Goal: Use online tool/utility: Utilize a website feature to perform a specific function

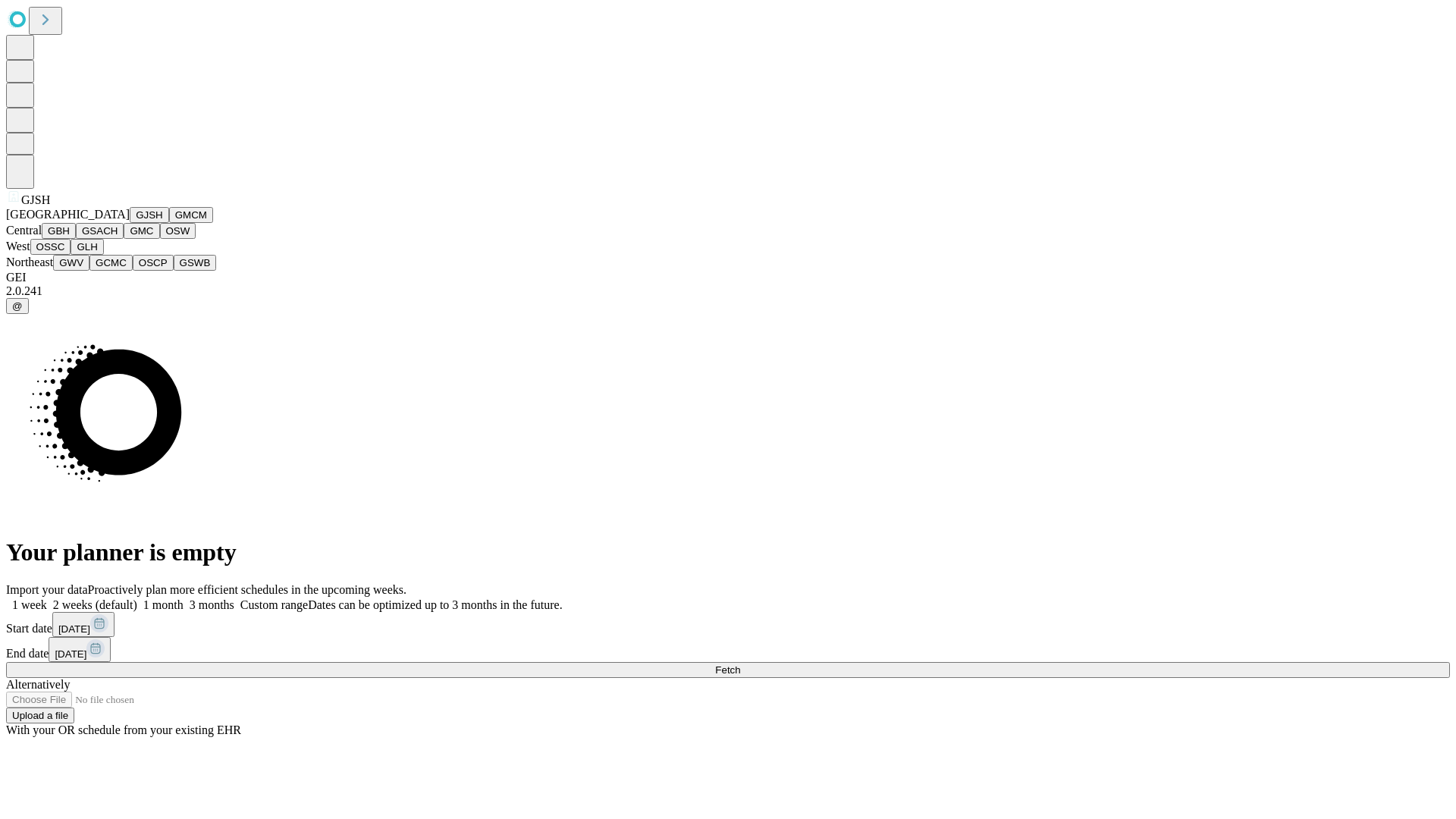
click at [130, 223] on button "GJSH" at bounding box center [149, 215] width 39 height 16
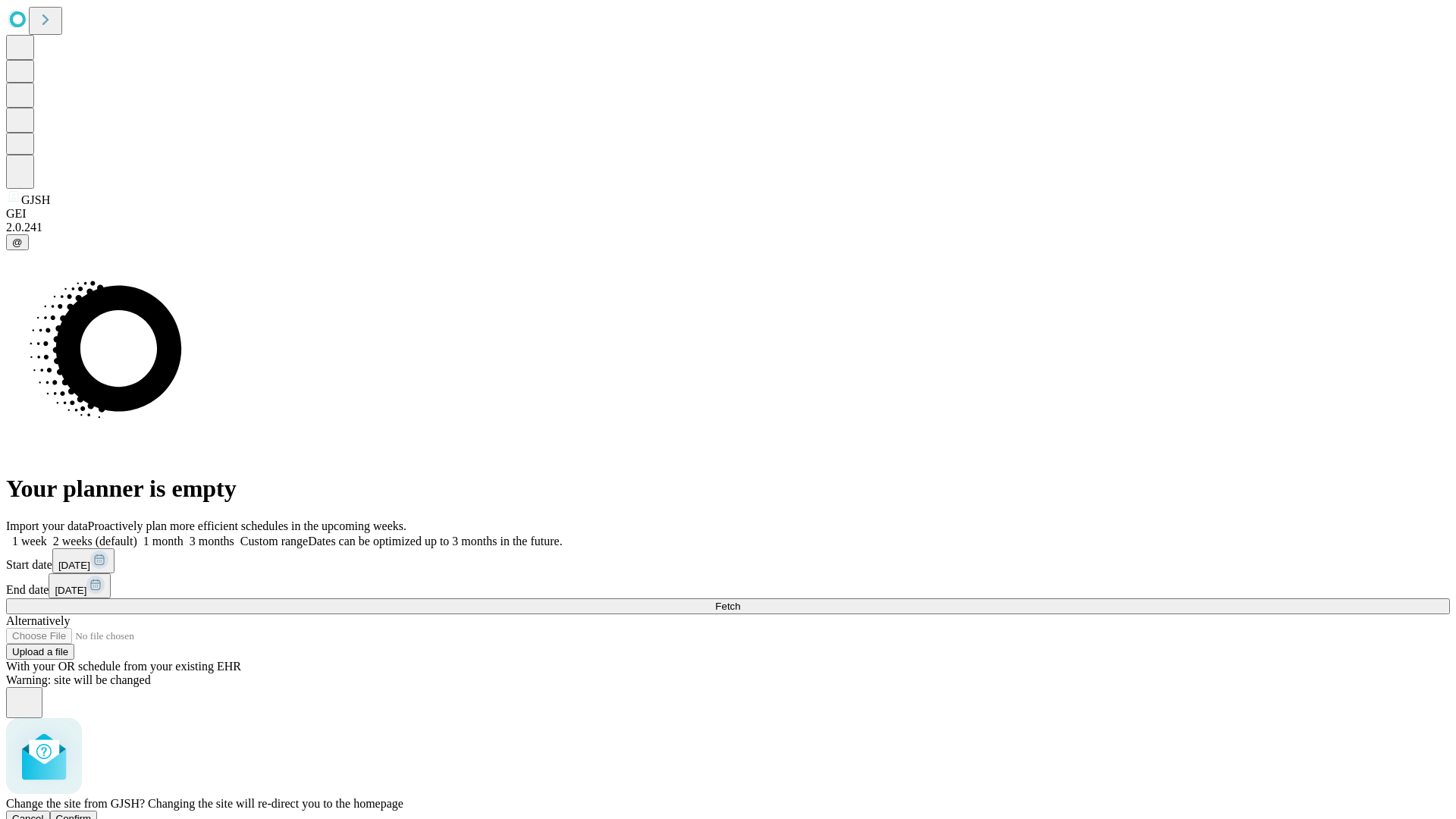
click at [92, 813] on span "Confirm" at bounding box center [74, 818] width 36 height 11
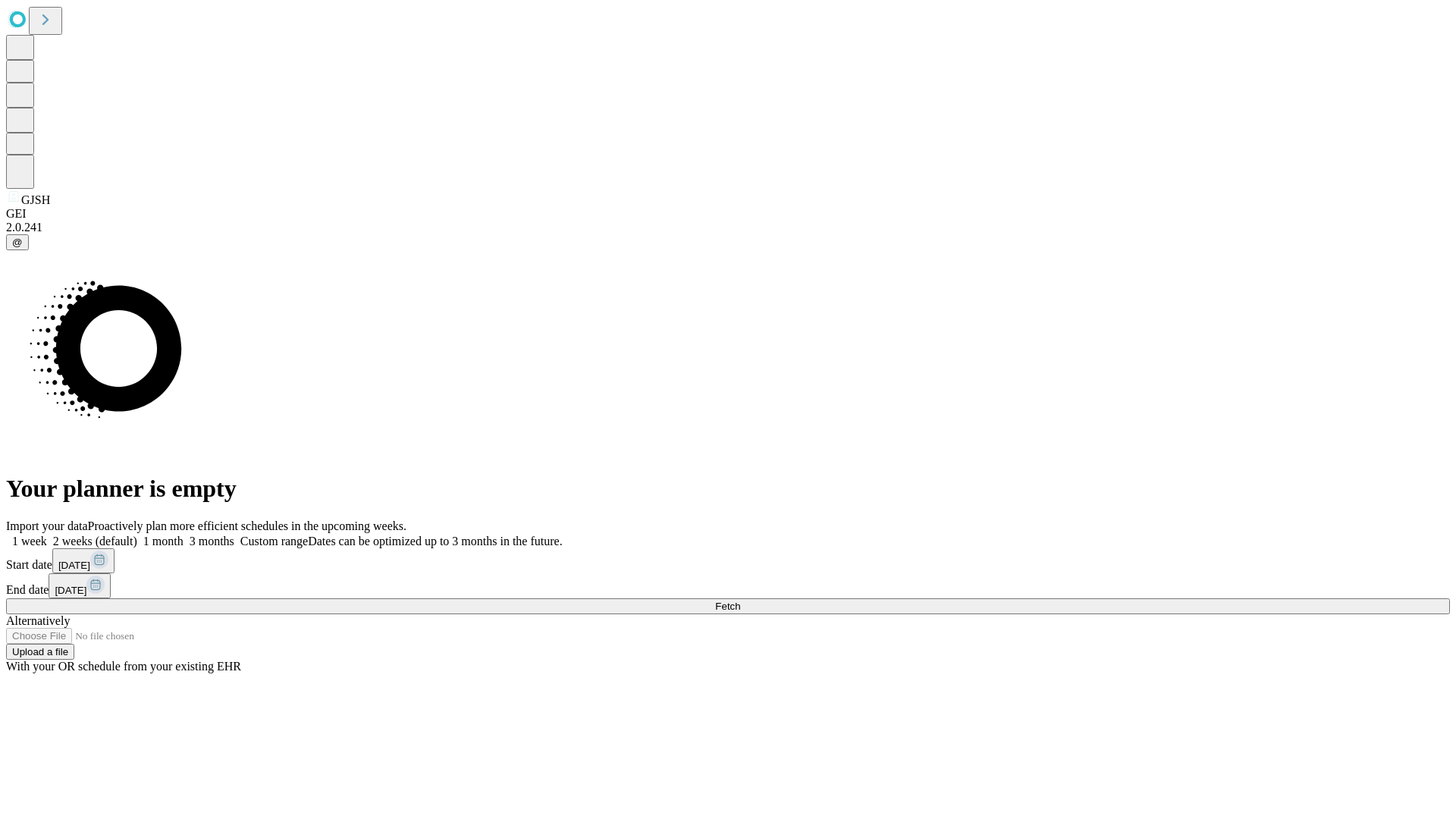
click at [47, 535] on label "1 week" at bounding box center [26, 541] width 41 height 13
click at [740, 600] on span "Fetch" at bounding box center [728, 606] width 25 height 11
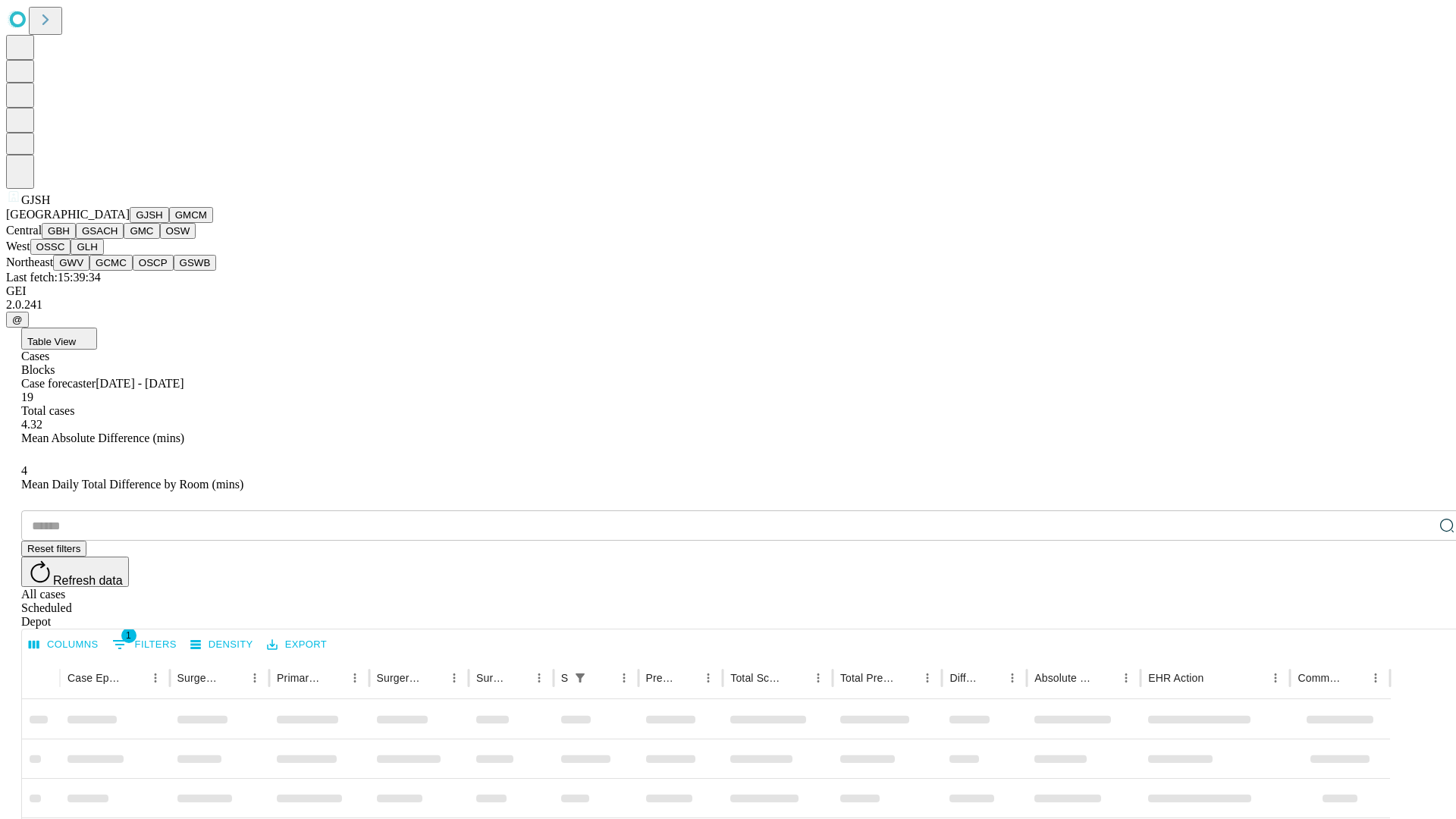
click at [169, 223] on button "GMCM" at bounding box center [191, 215] width 44 height 16
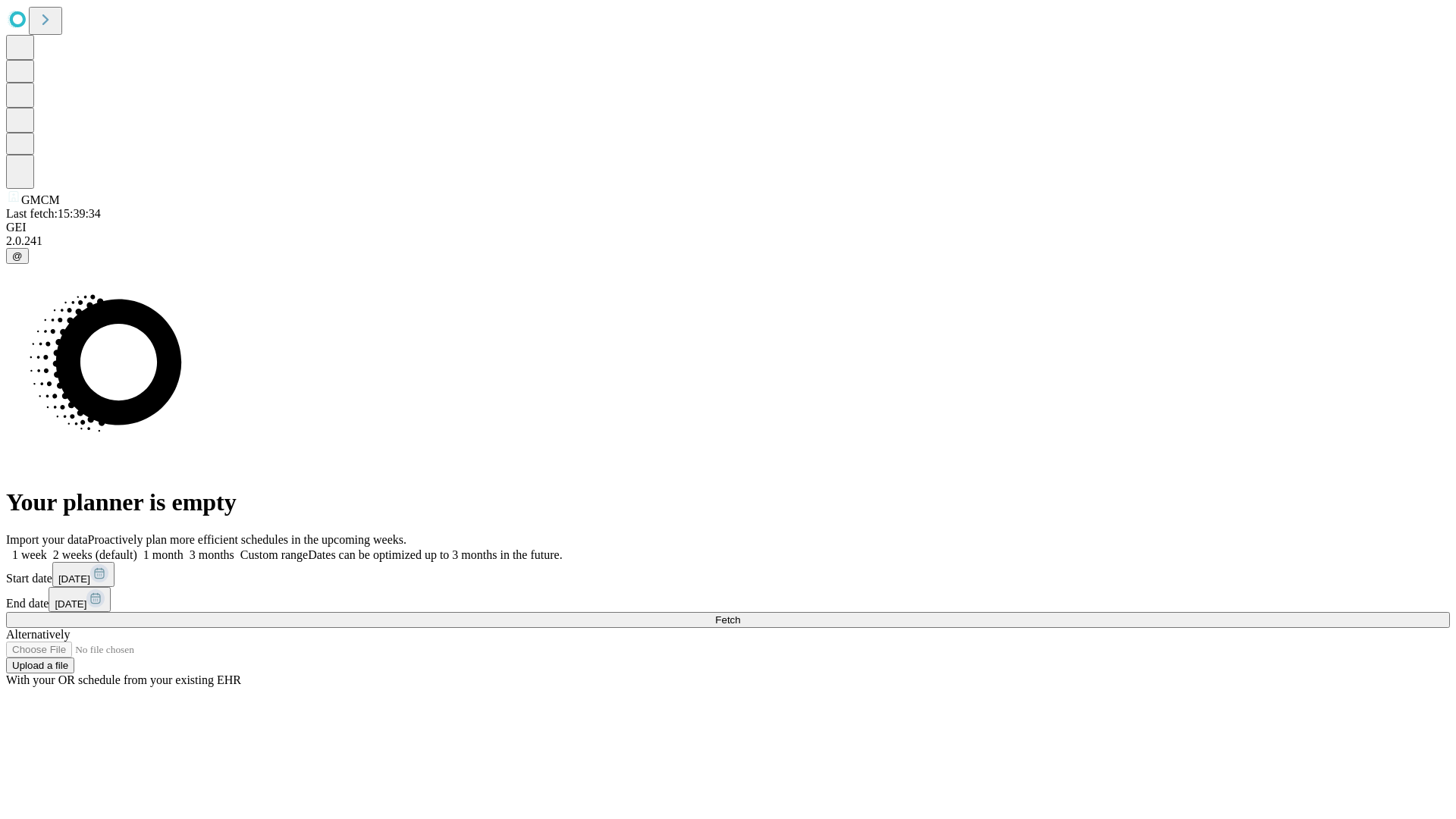
click at [47, 549] on label "1 week" at bounding box center [26, 555] width 41 height 13
click at [740, 614] on span "Fetch" at bounding box center [728, 620] width 25 height 11
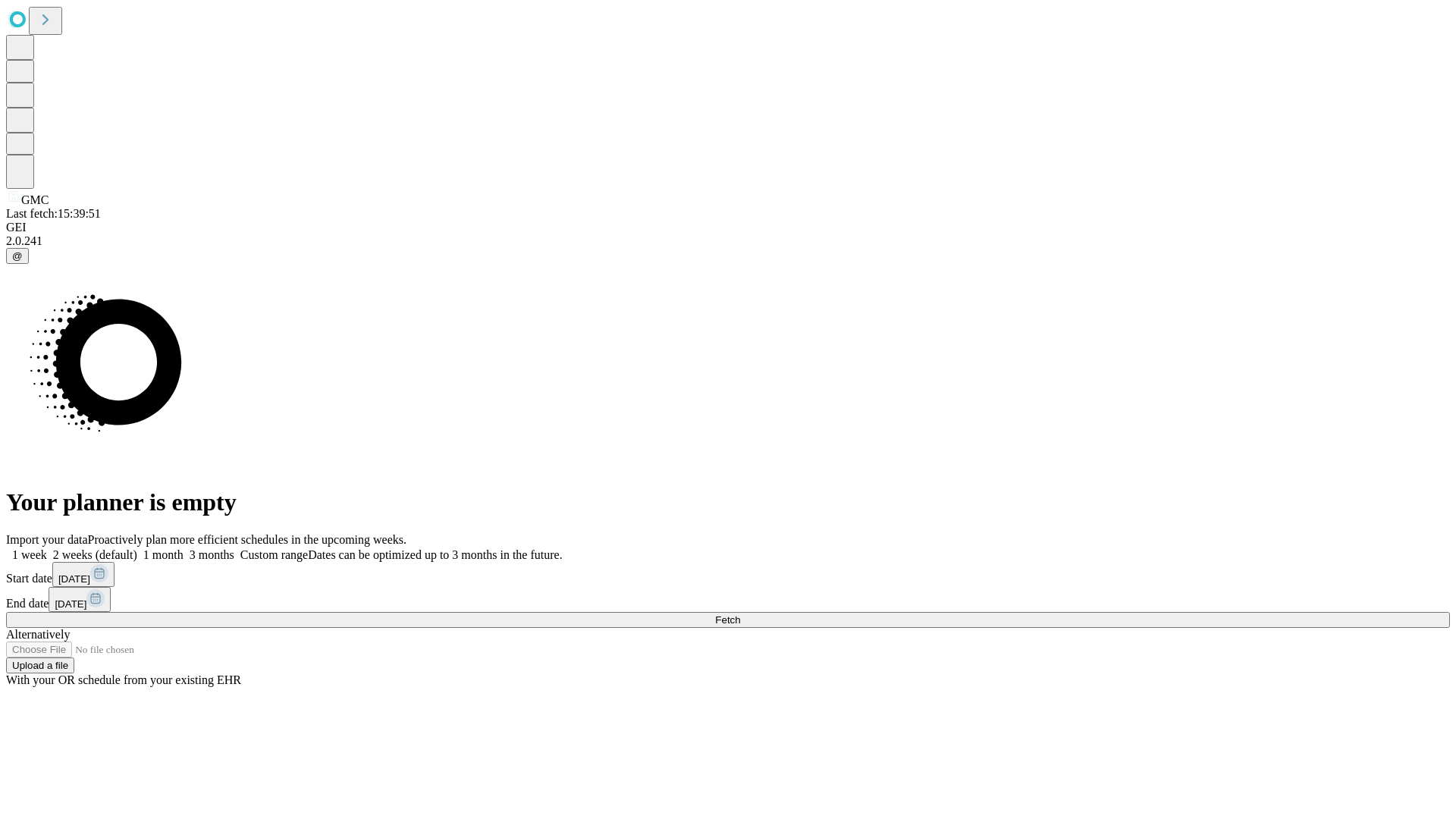
click at [47, 549] on label "1 week" at bounding box center [26, 555] width 41 height 13
click at [740, 614] on span "Fetch" at bounding box center [728, 620] width 25 height 11
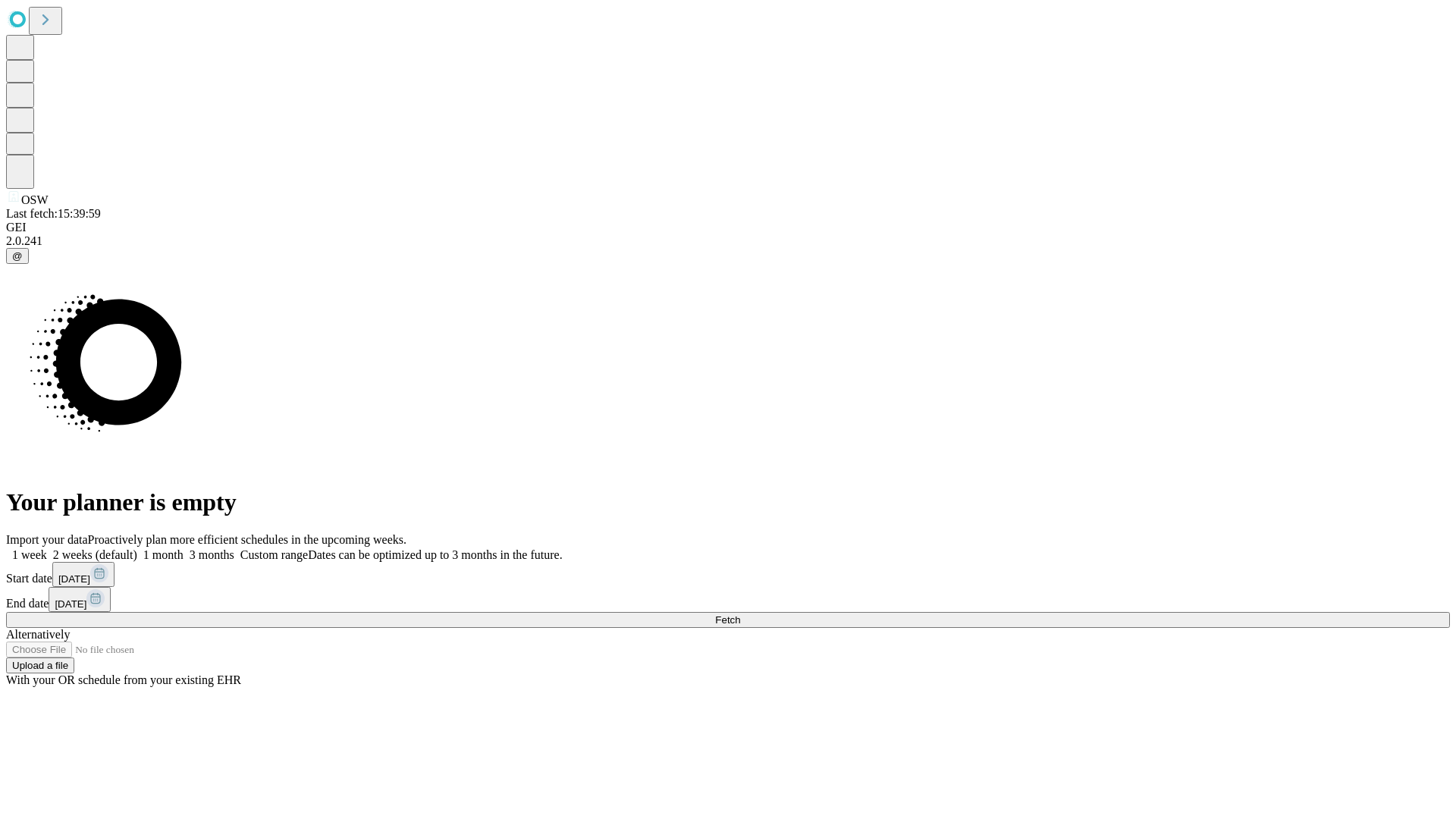
click at [47, 549] on label "1 week" at bounding box center [26, 555] width 41 height 13
click at [740, 614] on span "Fetch" at bounding box center [728, 620] width 25 height 11
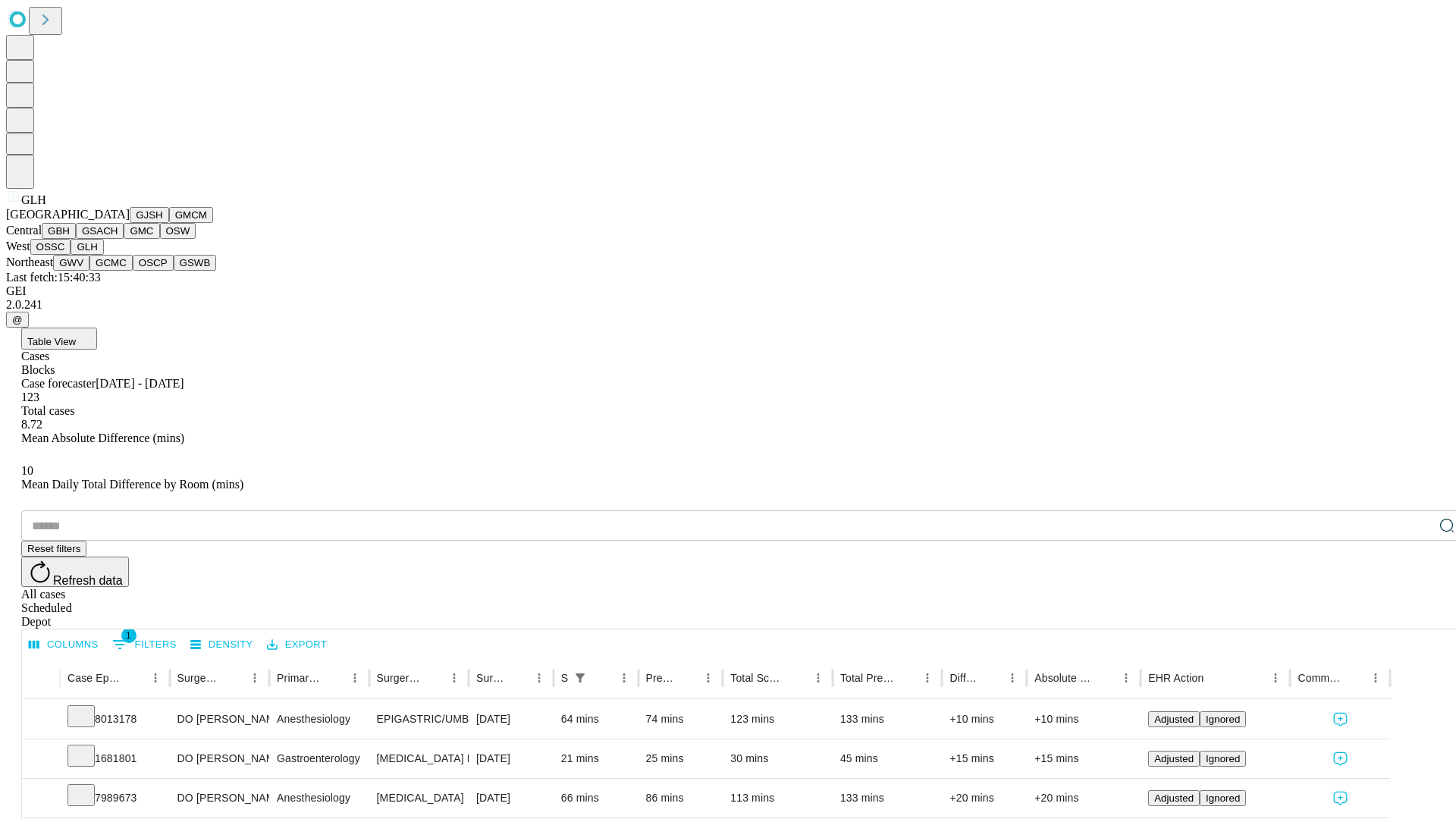
click at [90, 270] on button "GWV" at bounding box center [70, 262] width 36 height 16
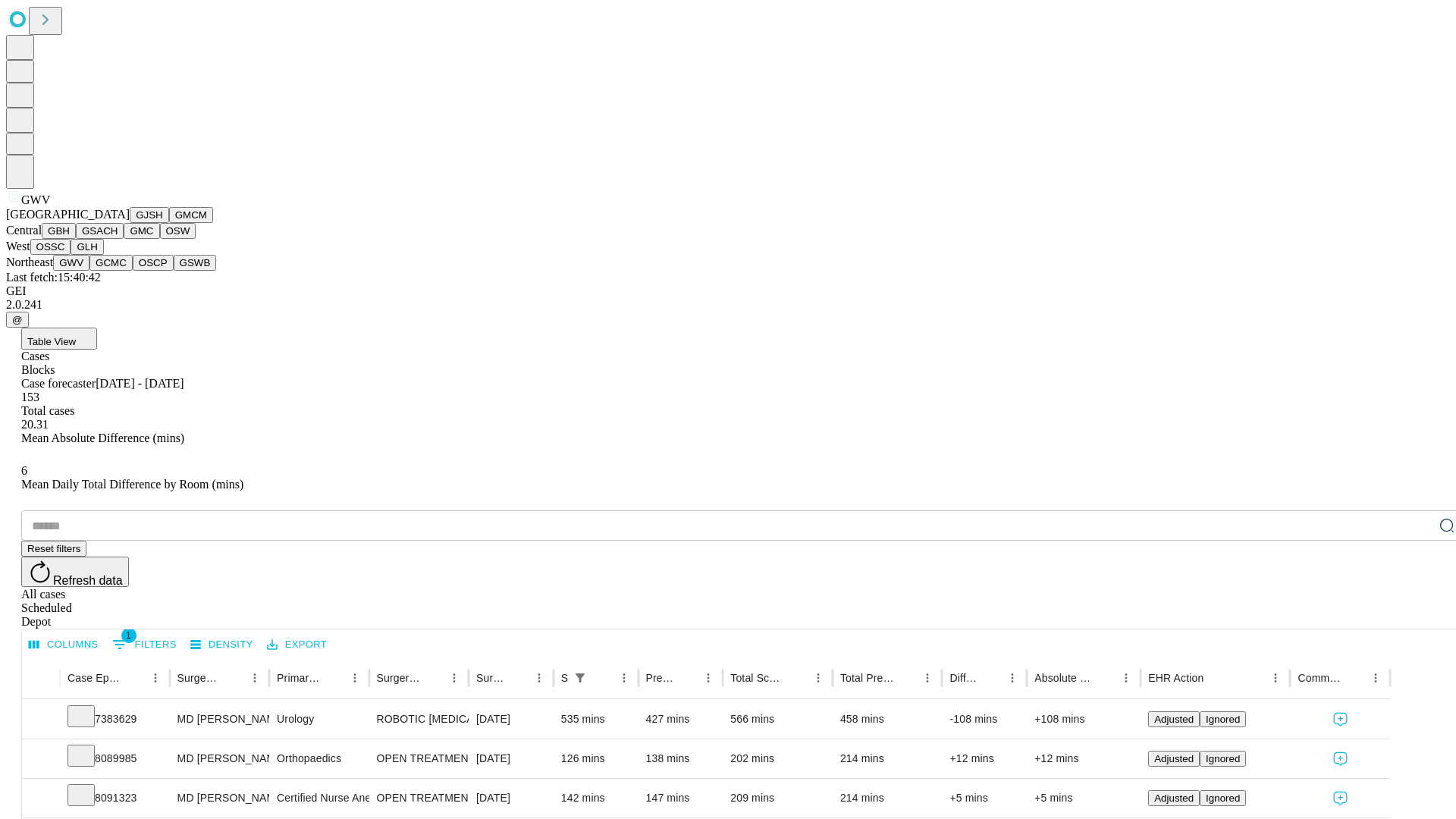
click at [118, 270] on button "GCMC" at bounding box center [111, 262] width 43 height 16
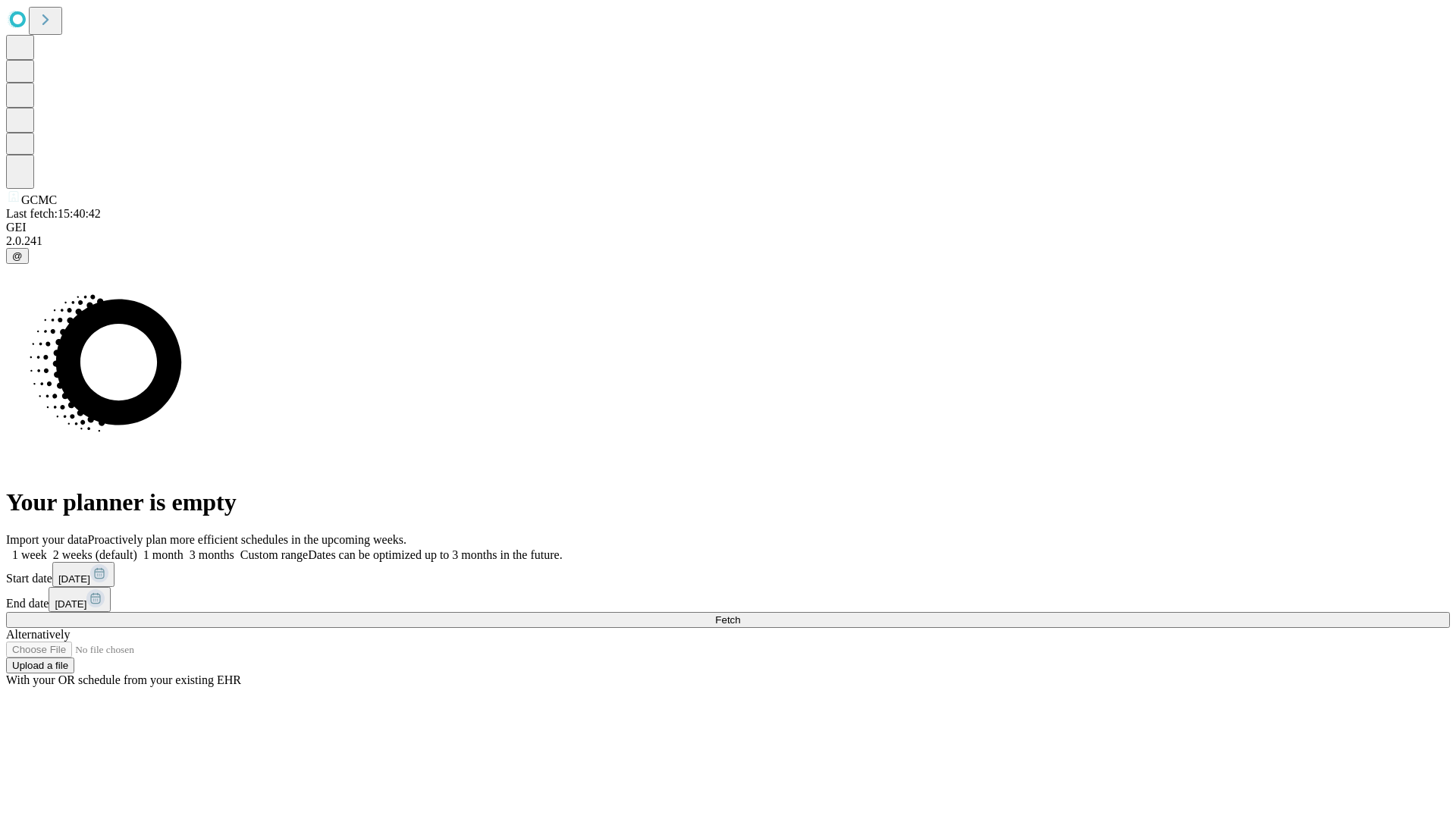
click at [47, 549] on label "1 week" at bounding box center [26, 555] width 41 height 13
click at [740, 614] on span "Fetch" at bounding box center [728, 620] width 25 height 11
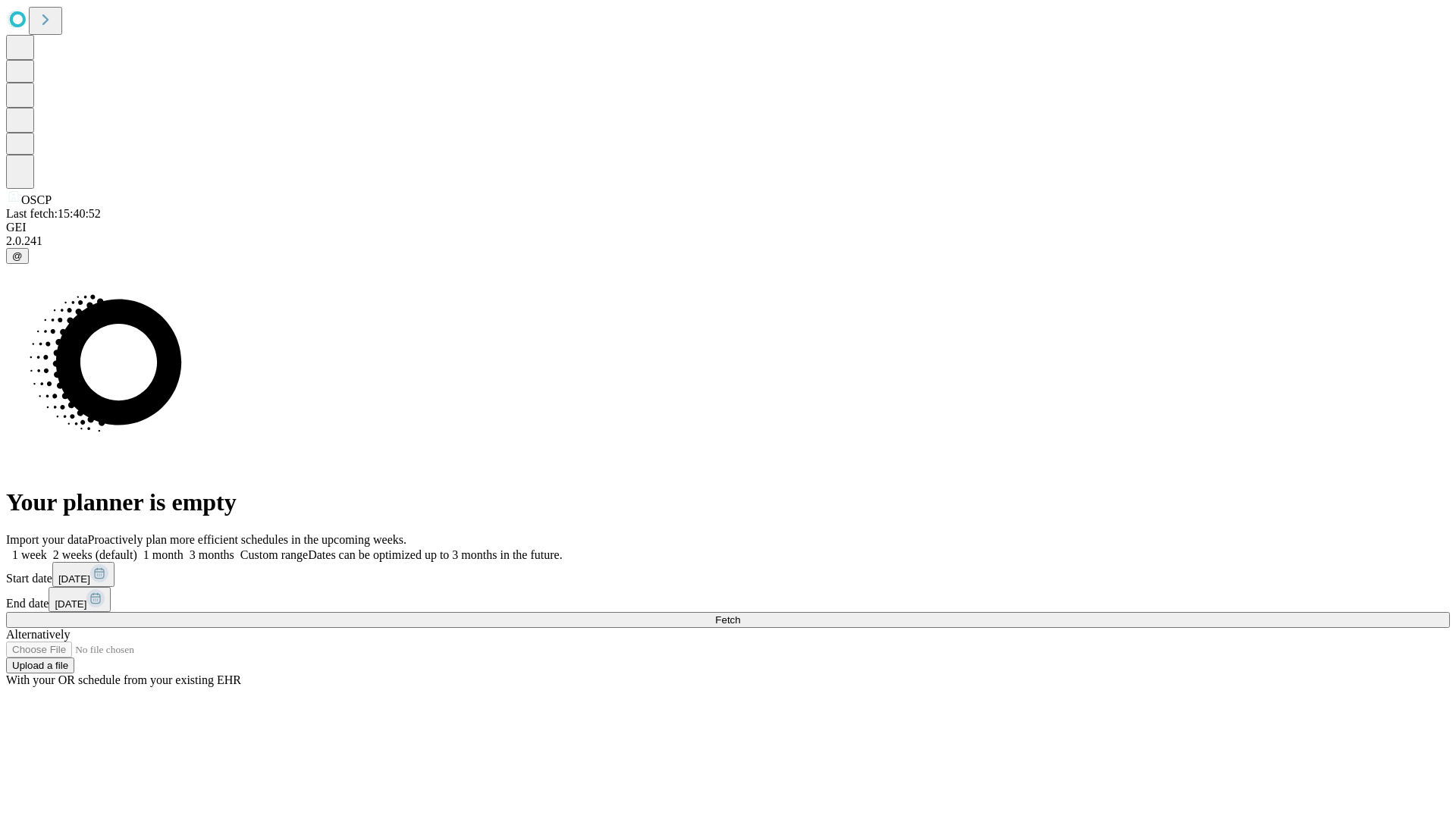
click at [47, 549] on label "1 week" at bounding box center [26, 555] width 41 height 13
click at [740, 614] on span "Fetch" at bounding box center [728, 620] width 25 height 11
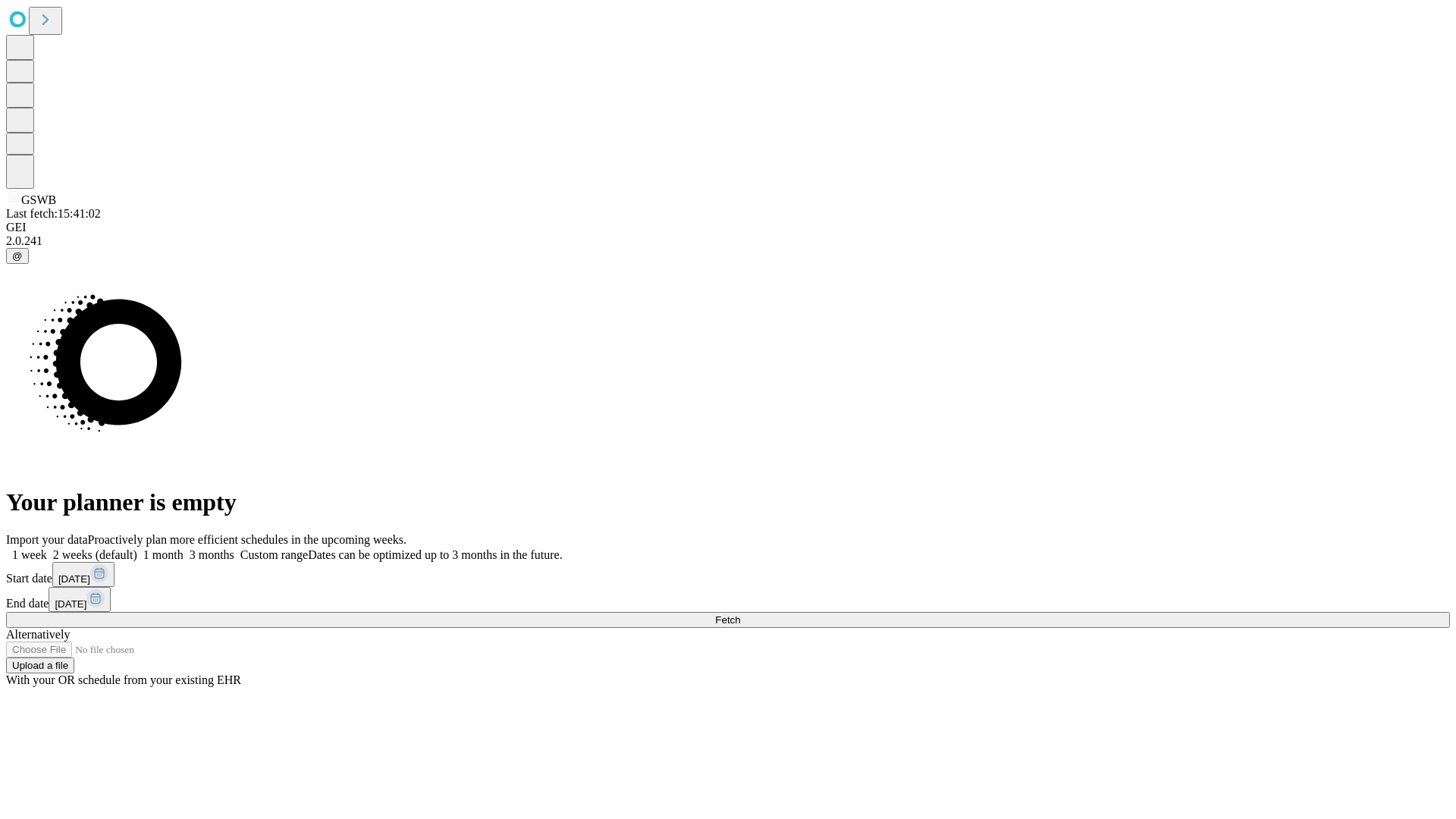
click at [740, 614] on span "Fetch" at bounding box center [728, 620] width 25 height 11
